Goal: Check status: Check status

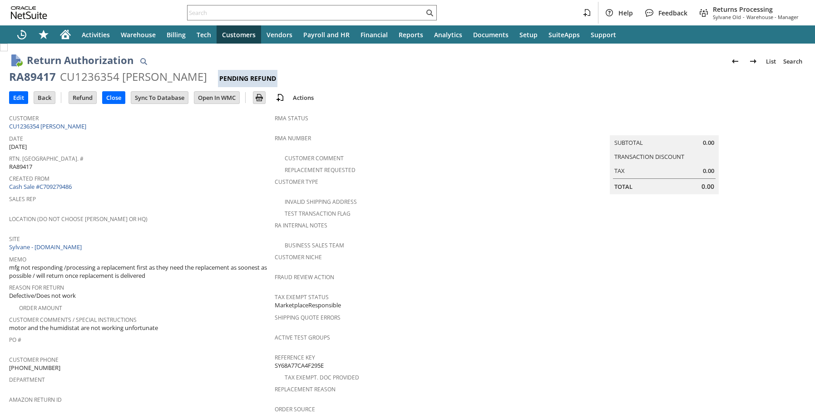
click at [203, 154] on span "Rtn. [GEOGRAPHIC_DATA]. #" at bounding box center [139, 157] width 261 height 10
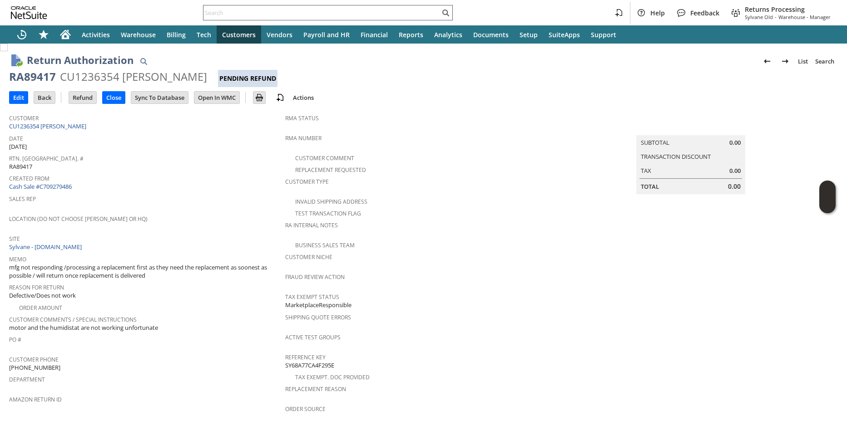
click at [292, 12] on input "text" at bounding box center [321, 12] width 237 height 11
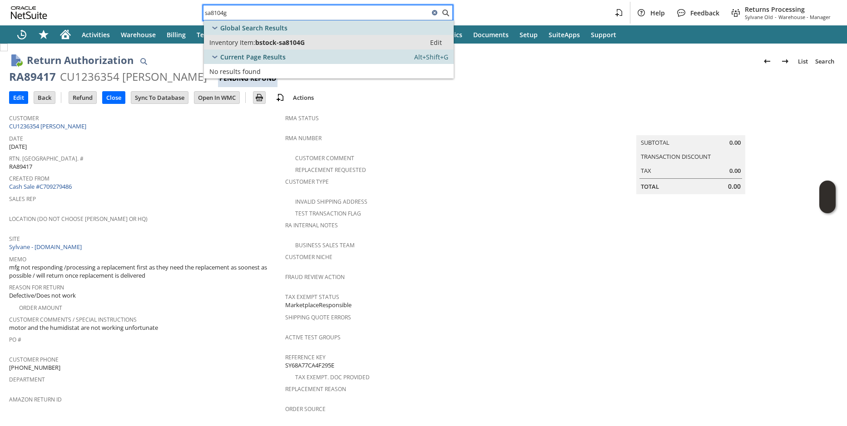
type input "sa8104g"
click at [281, 45] on span "bstock-sa8104G" at bounding box center [280, 42] width 50 height 9
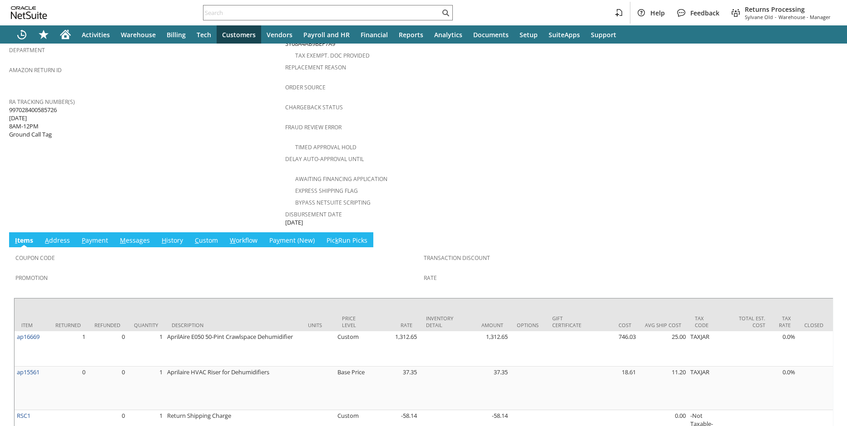
scroll to position [346, 0]
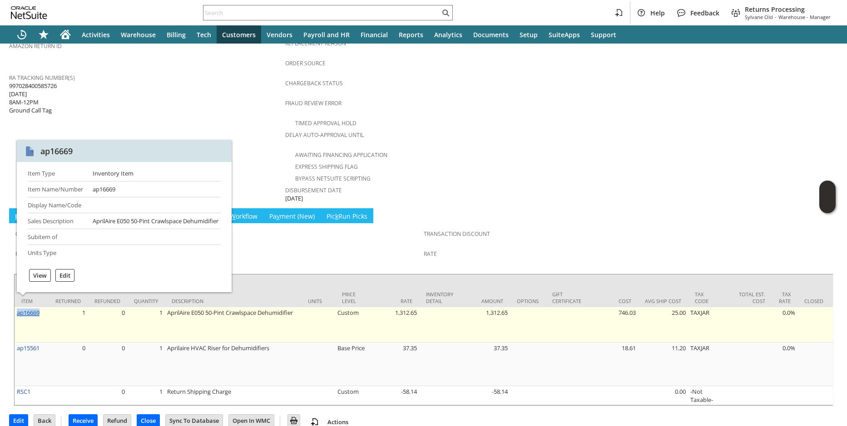
drag, startPoint x: 43, startPoint y: 301, endPoint x: 17, endPoint y: 301, distance: 25.9
click at [17, 307] on td "ap16669" at bounding box center [32, 324] width 34 height 35
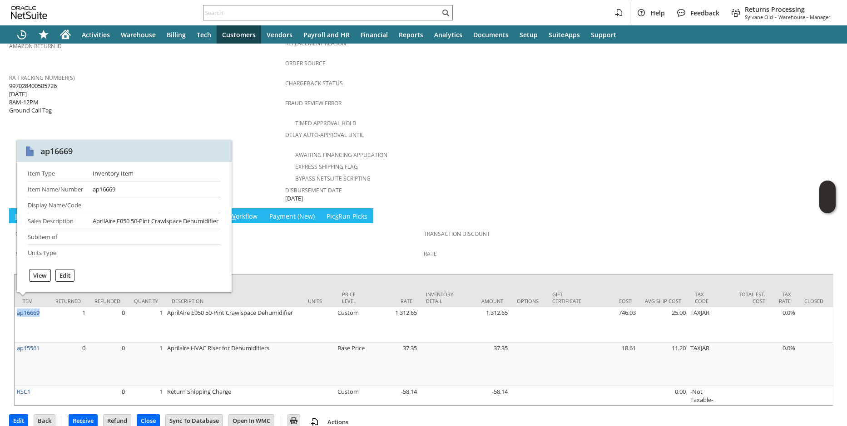
copy link "ap16669"
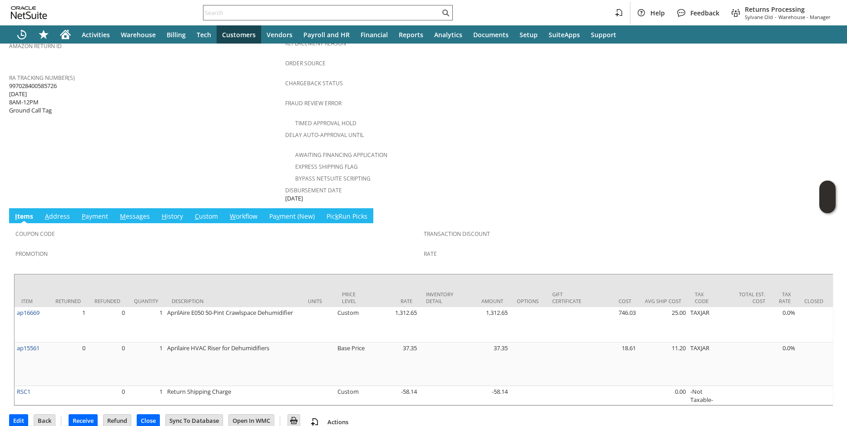
click at [227, 14] on input "text" at bounding box center [321, 12] width 237 height 11
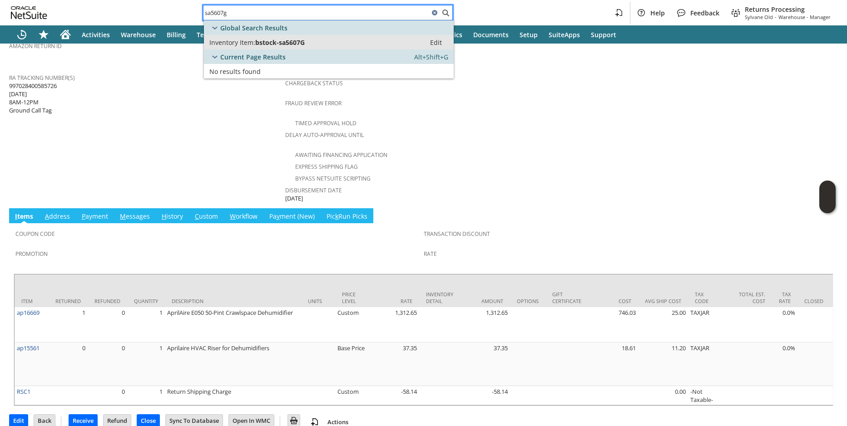
type input "sa5607g"
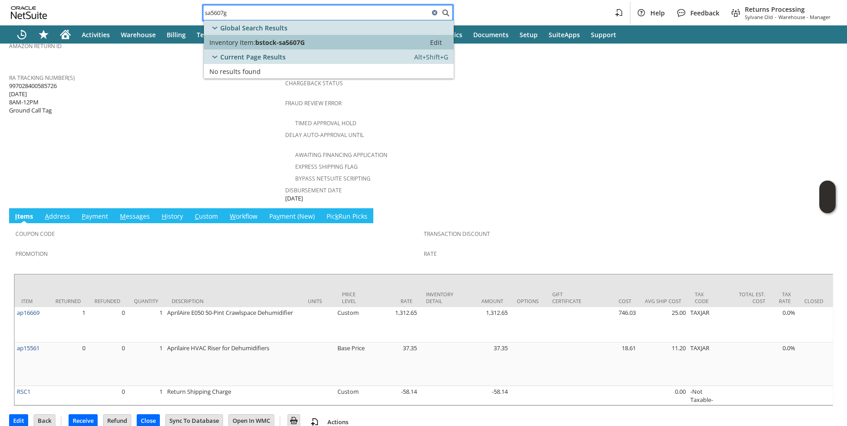
click at [303, 38] on span "bstock-sa5607G" at bounding box center [280, 42] width 50 height 9
